Goal: Download file/media

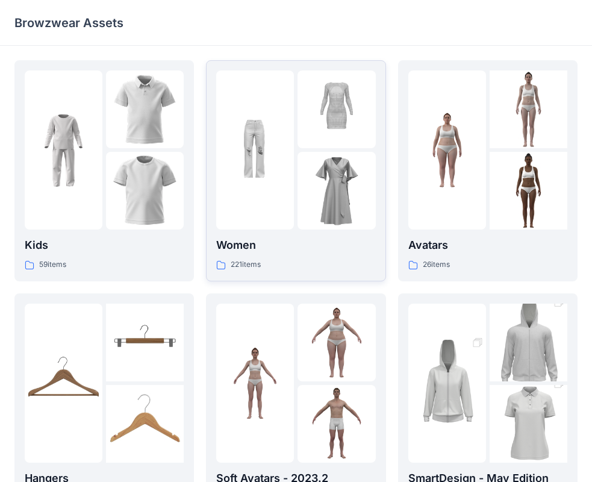
click at [309, 249] on p "Women" at bounding box center [295, 245] width 159 height 17
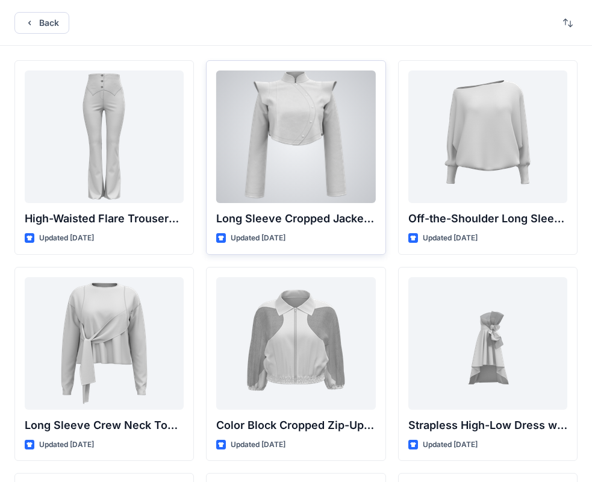
click at [328, 163] on div at bounding box center [295, 136] width 159 height 132
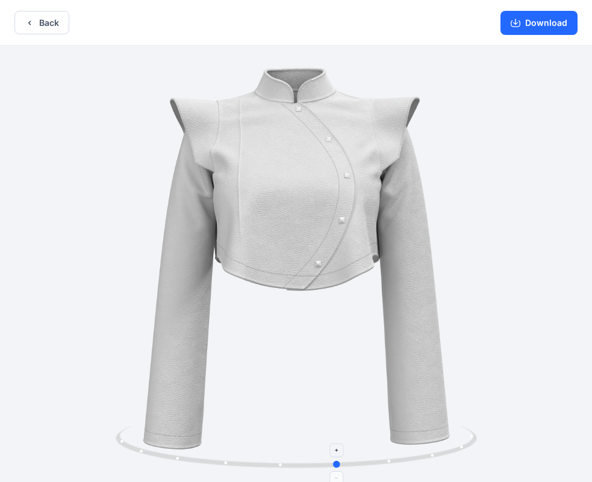
drag, startPoint x: 297, startPoint y: 467, endPoint x: 339, endPoint y: 462, distance: 42.4
click at [339, 462] on circle at bounding box center [337, 464] width 7 height 7
drag, startPoint x: 339, startPoint y: 462, endPoint x: 308, endPoint y: 463, distance: 31.3
click at [308, 463] on circle at bounding box center [307, 464] width 7 height 7
drag, startPoint x: 316, startPoint y: 264, endPoint x: 357, endPoint y: 297, distance: 52.6
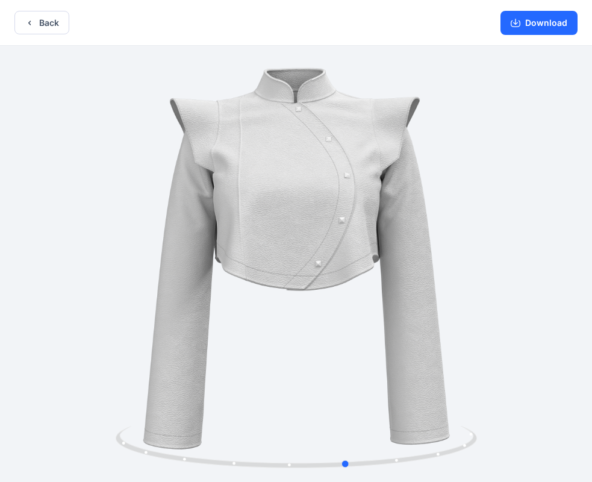
click at [357, 297] on div at bounding box center [296, 265] width 592 height 438
click at [564, 22] on button "Download" at bounding box center [538, 23] width 77 height 24
click at [528, 26] on button "Download" at bounding box center [538, 23] width 77 height 24
